Goal: Task Accomplishment & Management: Use online tool/utility

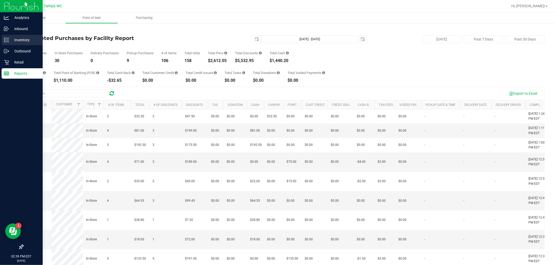
click at [15, 39] on p "Inventory" at bounding box center [24, 40] width 31 height 6
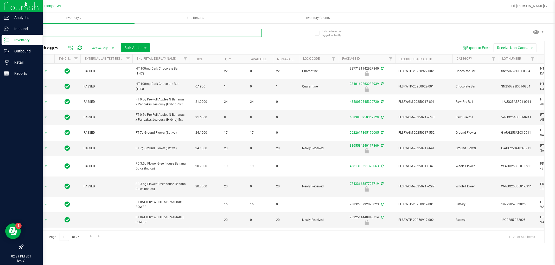
click at [45, 33] on input "text" at bounding box center [142, 33] width 239 height 8
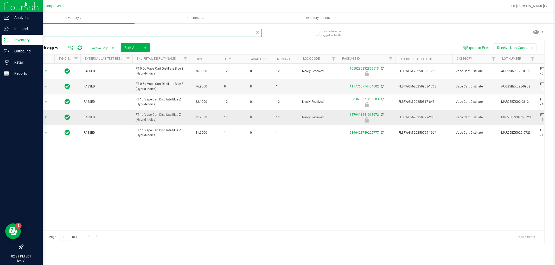
type input "bzk"
click at [39, 117] on span "Action" at bounding box center [35, 117] width 14 height 7
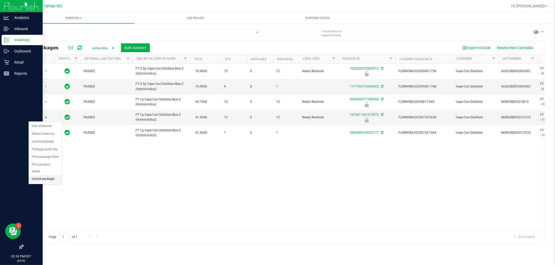
click at [45, 180] on li "Unlock package" at bounding box center [45, 180] width 33 height 8
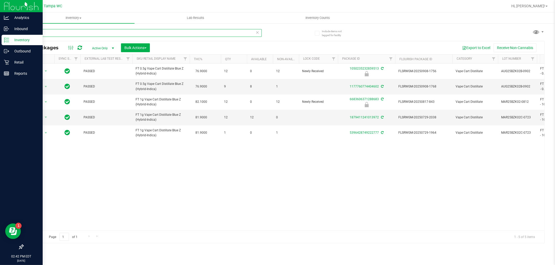
click at [65, 30] on input "bzk" at bounding box center [142, 33] width 239 height 8
type input "b"
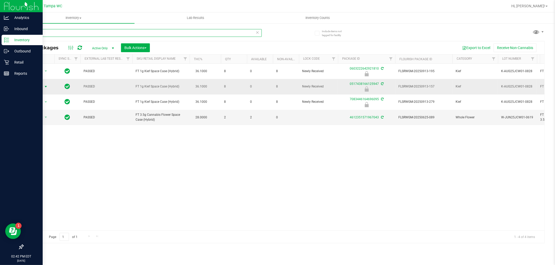
type input "jcw"
click at [43, 85] on span "select" at bounding box center [46, 86] width 7 height 7
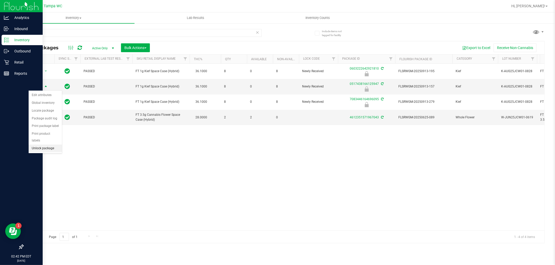
click at [46, 150] on li "Unlock package" at bounding box center [45, 149] width 33 height 8
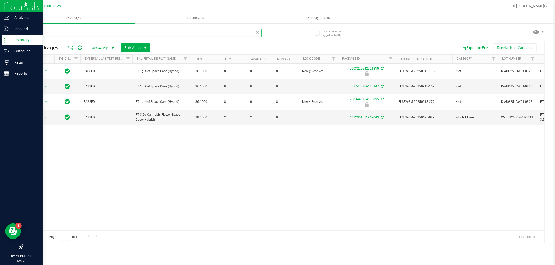
click at [77, 33] on input "jcw" at bounding box center [142, 33] width 239 height 8
type input "j"
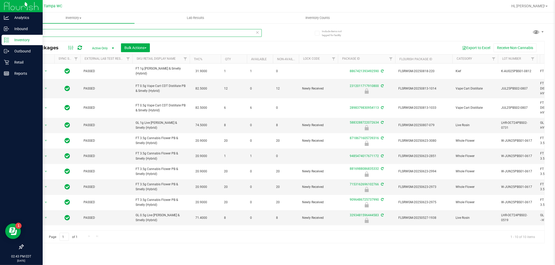
type input "pbs"
click at [39, 125] on span "Action" at bounding box center [35, 125] width 14 height 7
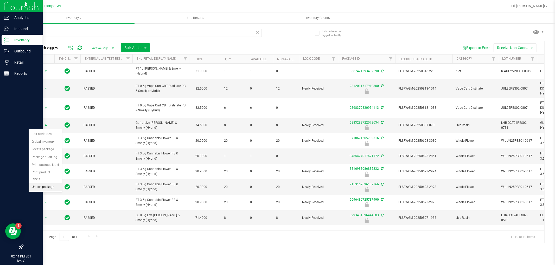
click at [49, 186] on li "Unlock package" at bounding box center [45, 188] width 33 height 8
click at [43, 220] on span "select" at bounding box center [46, 218] width 7 height 7
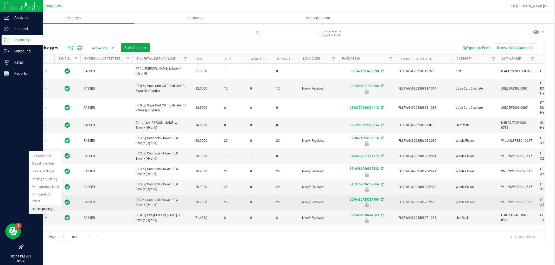
click at [45, 211] on li "Unlock package" at bounding box center [45, 210] width 33 height 8
